Goal: Task Accomplishment & Management: Manage account settings

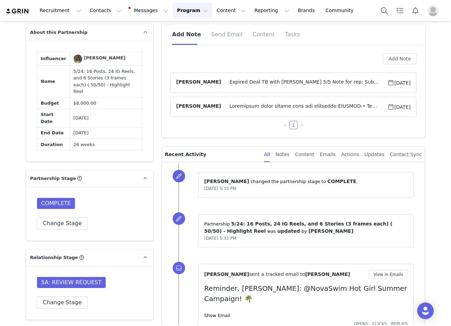
scroll to position [422, 0]
click at [290, 155] on div "Notes" at bounding box center [283, 155] width 14 height 16
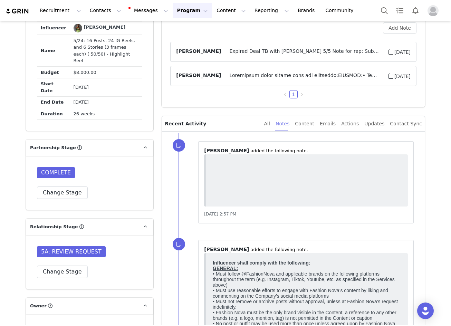
scroll to position [491, 0]
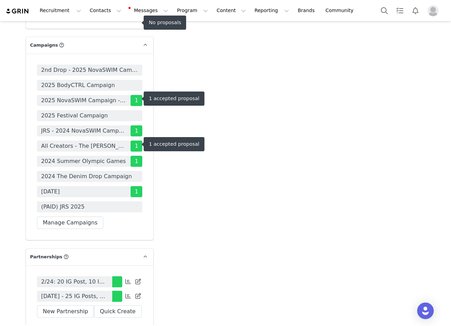
scroll to position [2350, 0]
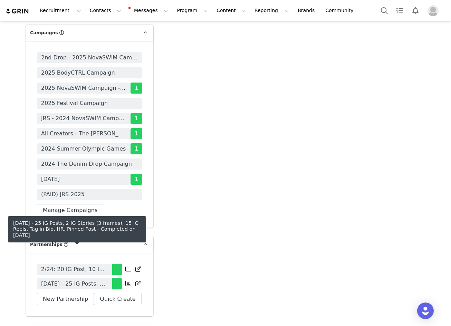
click at [86, 280] on span "11/18/24 - 25 IG Posts, 2 IG Stories (3 frames), 15 IG Reels, Tag in Bio, HR, P…" at bounding box center [74, 284] width 67 height 8
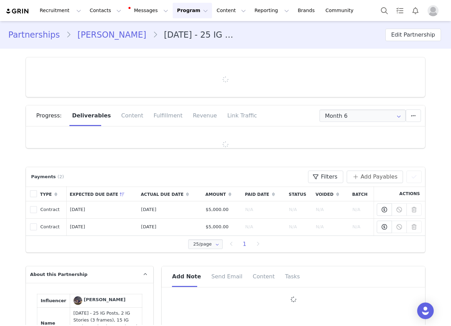
type input "+61 ([GEOGRAPHIC_DATA])"
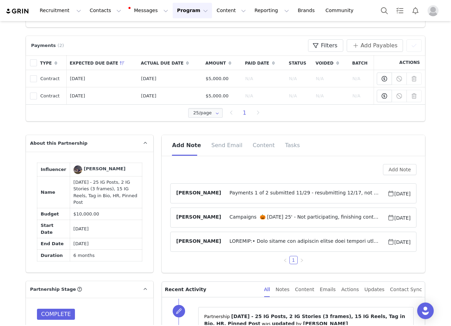
scroll to position [346, 0]
